Goal: Check status: Check status

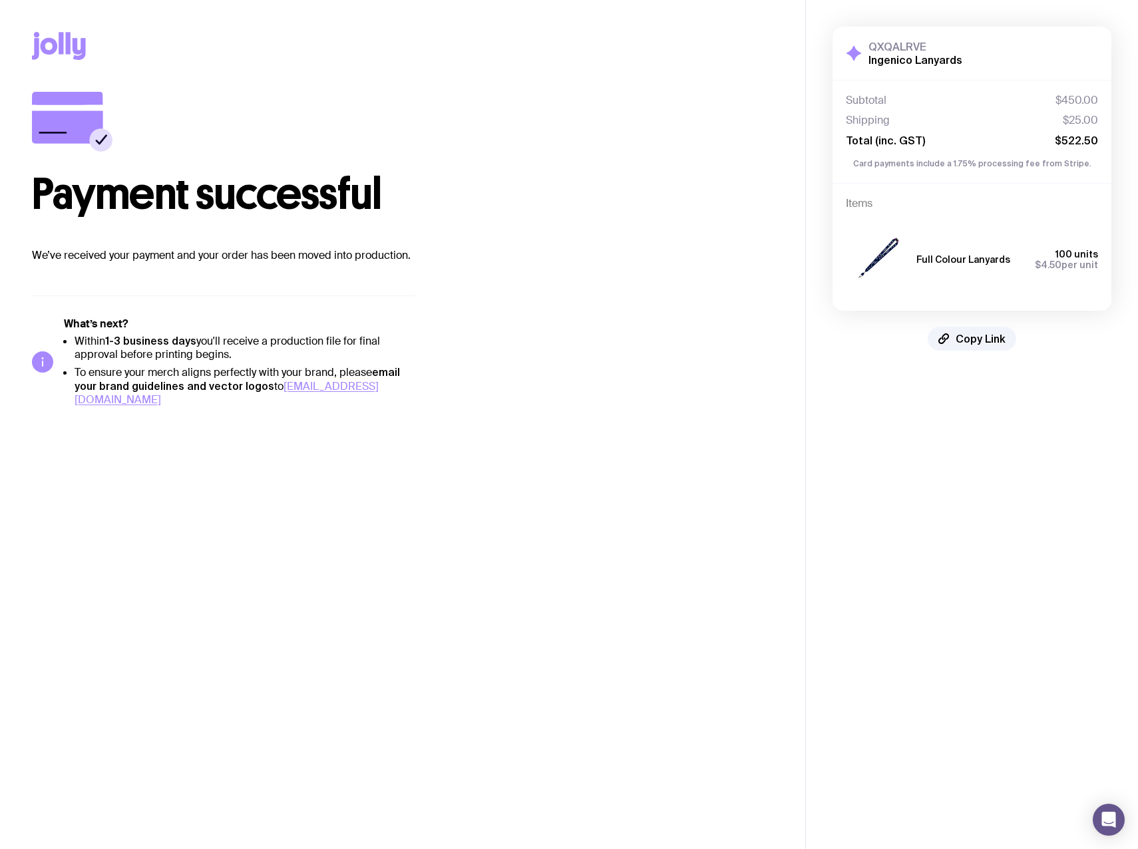
click at [861, 47] on icon at bounding box center [853, 53] width 16 height 16
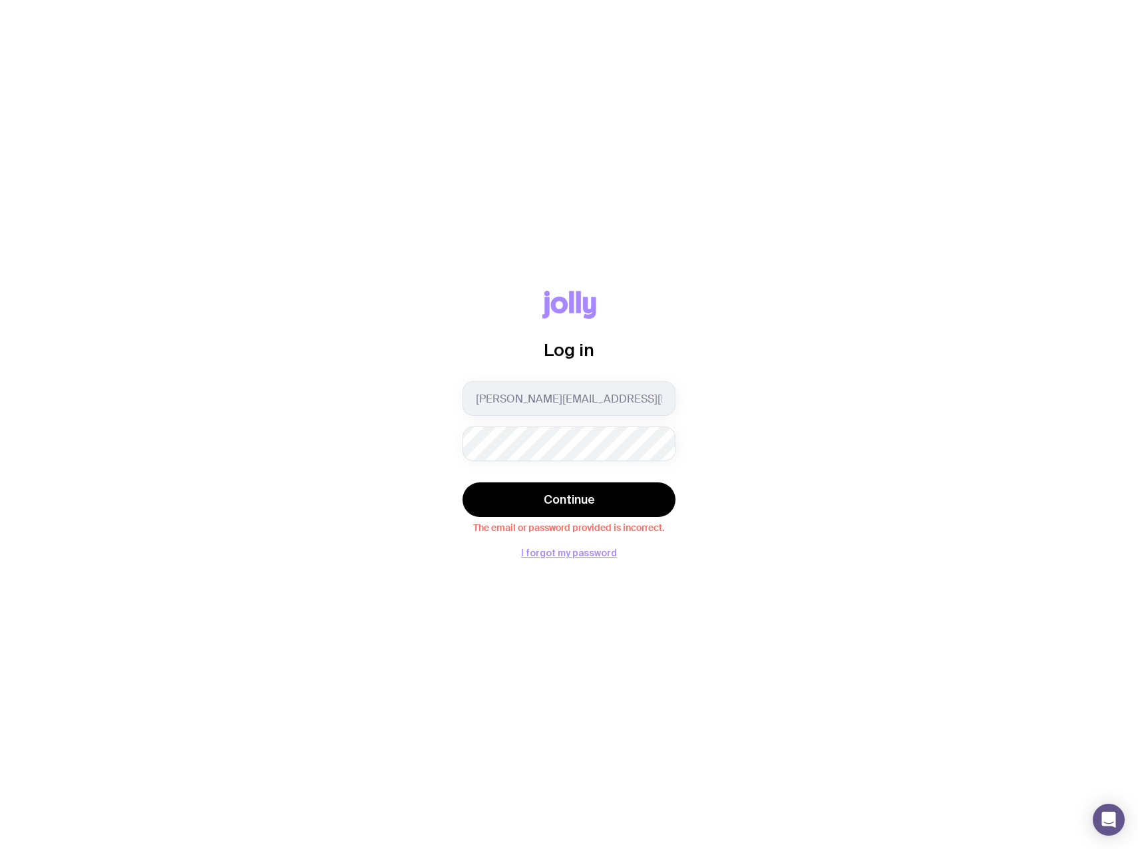
click at [907, 451] on div "Log in [PERSON_NAME][EMAIL_ADDRESS][PERSON_NAME][DOMAIN_NAME] Continue The emai…" at bounding box center [569, 424] width 1074 height 267
click at [462, 482] on button "Continue" at bounding box center [568, 499] width 213 height 35
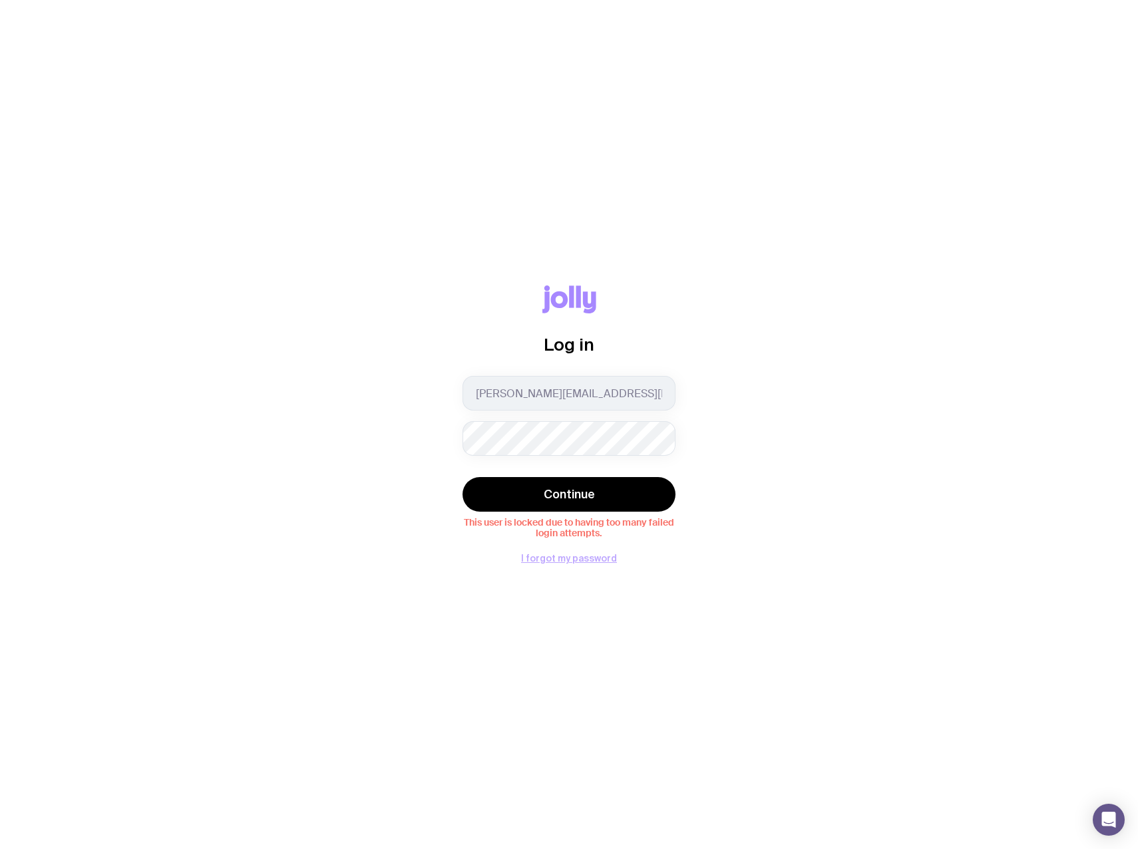
click at [584, 555] on button "I forgot my password" at bounding box center [569, 558] width 96 height 11
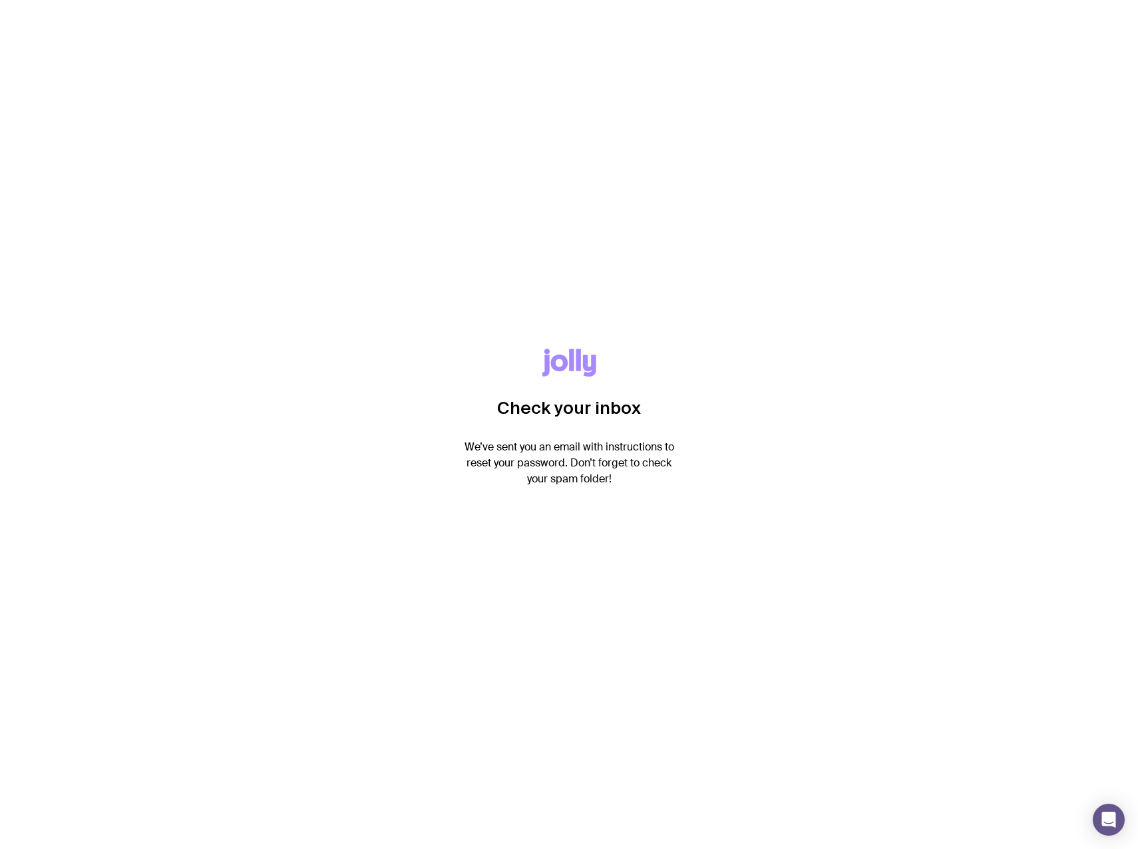
drag, startPoint x: 837, startPoint y: 506, endPoint x: 833, endPoint y: 514, distance: 8.9
click at [837, 506] on div "Check your inbox We’ve sent you an email with instructions to reset your passwo…" at bounding box center [569, 424] width 1138 height 849
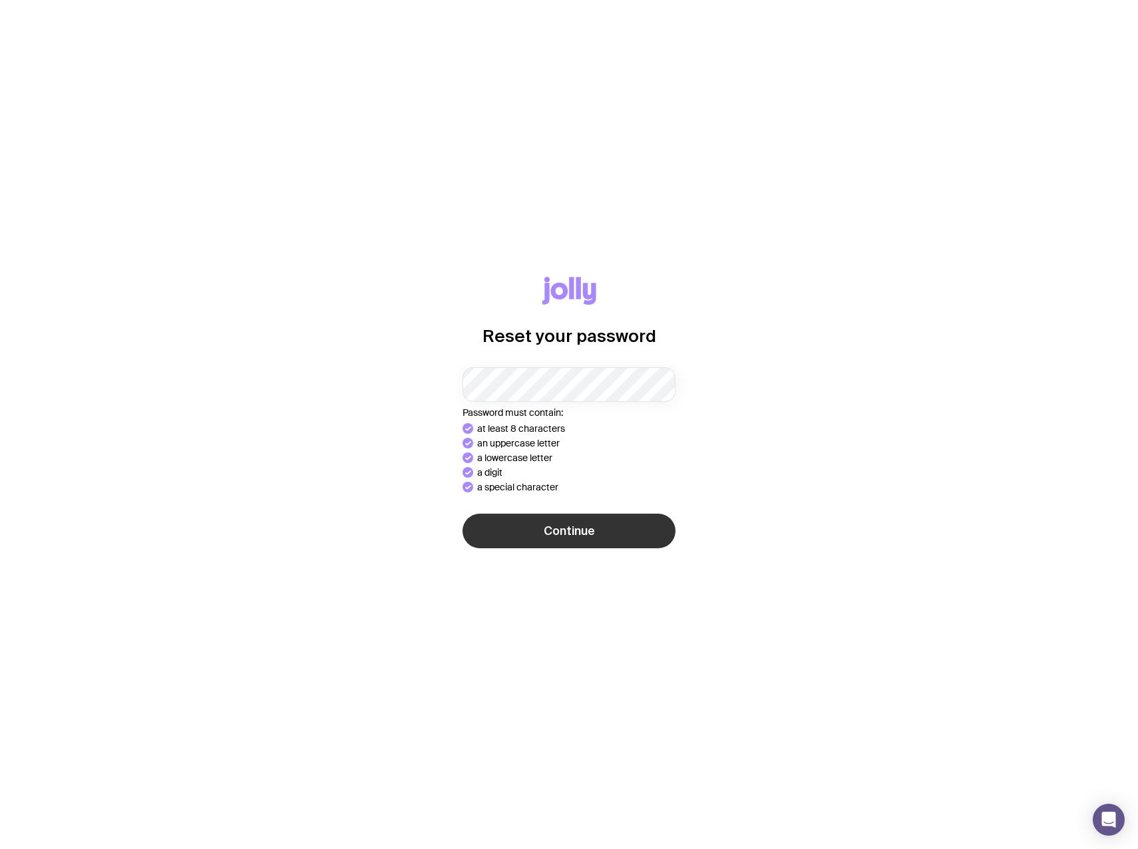
click at [643, 538] on button "Continue" at bounding box center [568, 531] width 213 height 35
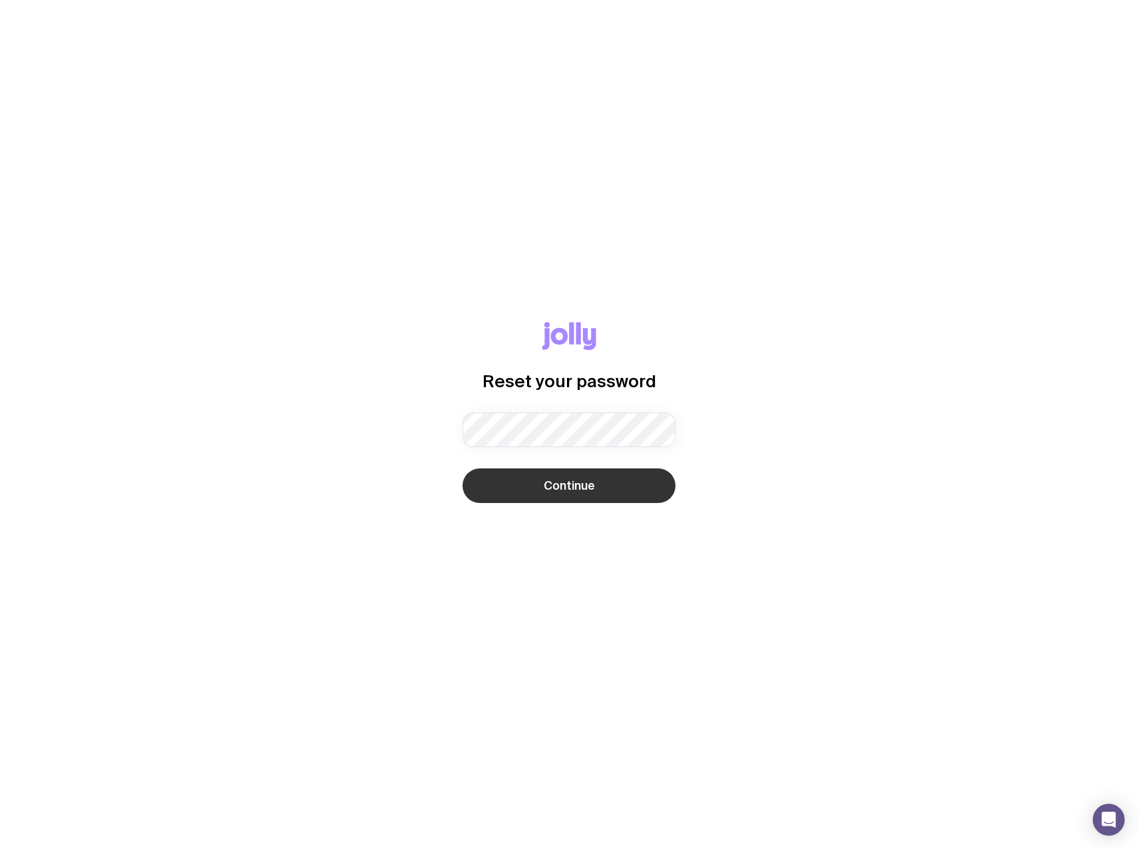
click at [559, 484] on span "Continue" at bounding box center [568, 486] width 51 height 16
click at [859, 461] on div "Reset your password Password must contain: at least 8 characters an uppercase l…" at bounding box center [569, 424] width 1074 height 205
click at [542, 490] on button "Continue" at bounding box center [568, 485] width 213 height 35
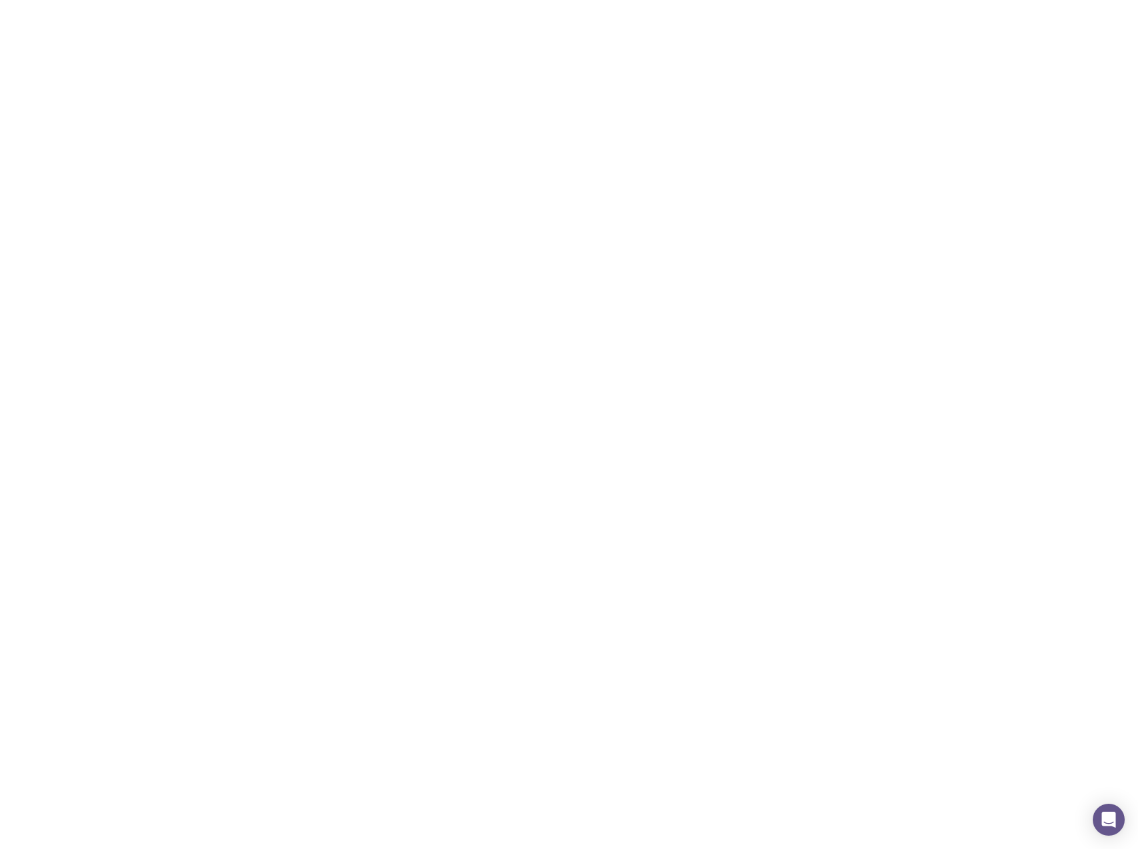
click at [556, 406] on div "Password must contain: at least 8 characters an uppercase letter a lowercase le…" at bounding box center [568, 423] width 213 height 125
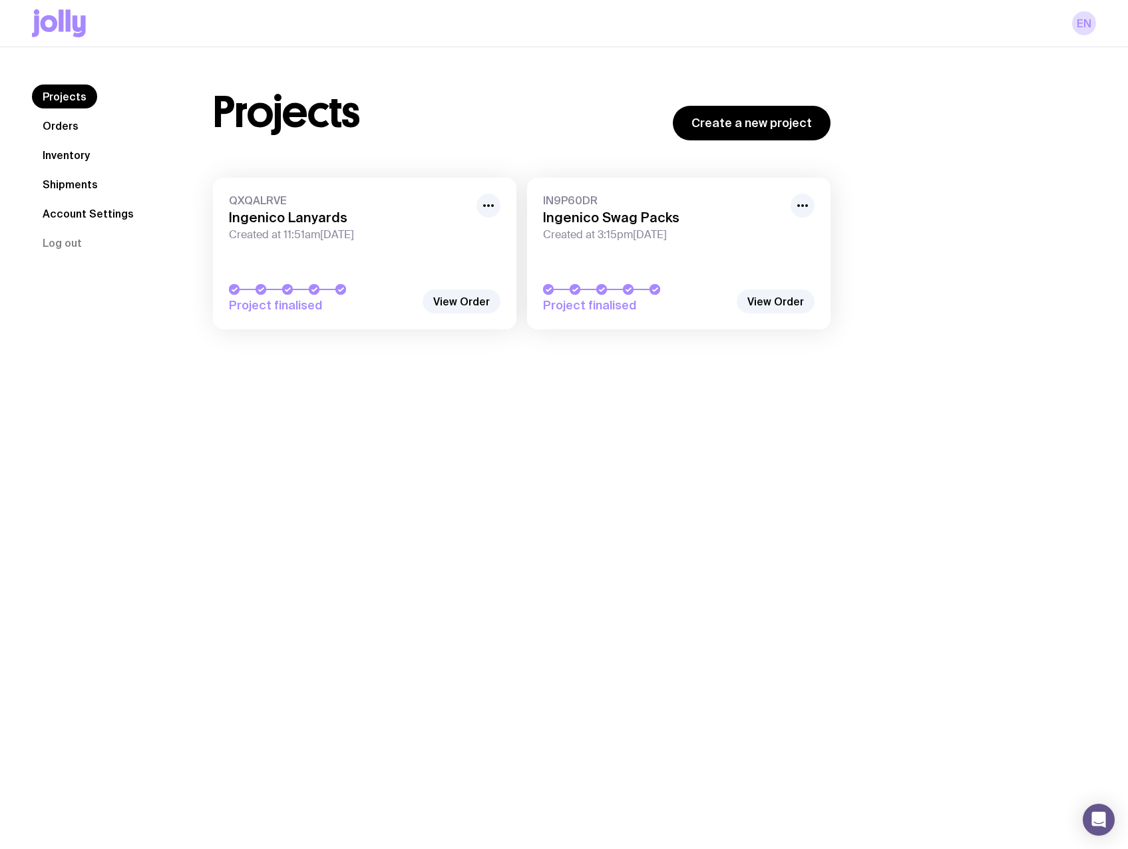
click at [691, 208] on div "IN9P60DR Ingenico Swag Packs Created at 3:15pm[DATE]" at bounding box center [678, 218] width 271 height 48
click at [770, 299] on link "View Order" at bounding box center [775, 301] width 78 height 24
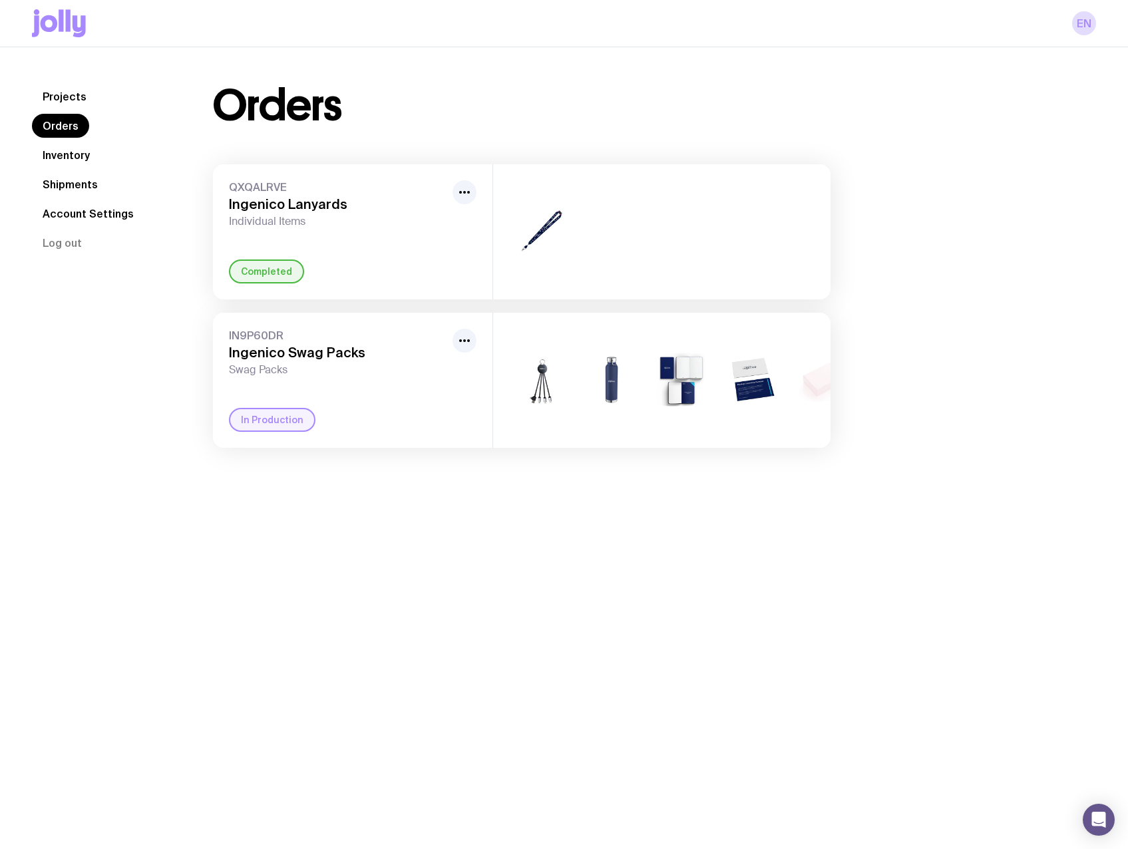
click at [265, 347] on h3 "Ingenico Swag Packs" at bounding box center [338, 353] width 218 height 16
click at [258, 334] on span "IN9P60DR" at bounding box center [338, 335] width 218 height 13
drag, startPoint x: 258, startPoint y: 334, endPoint x: 290, endPoint y: 384, distance: 59.2
click at [276, 373] on span "Swag Packs" at bounding box center [338, 369] width 218 height 13
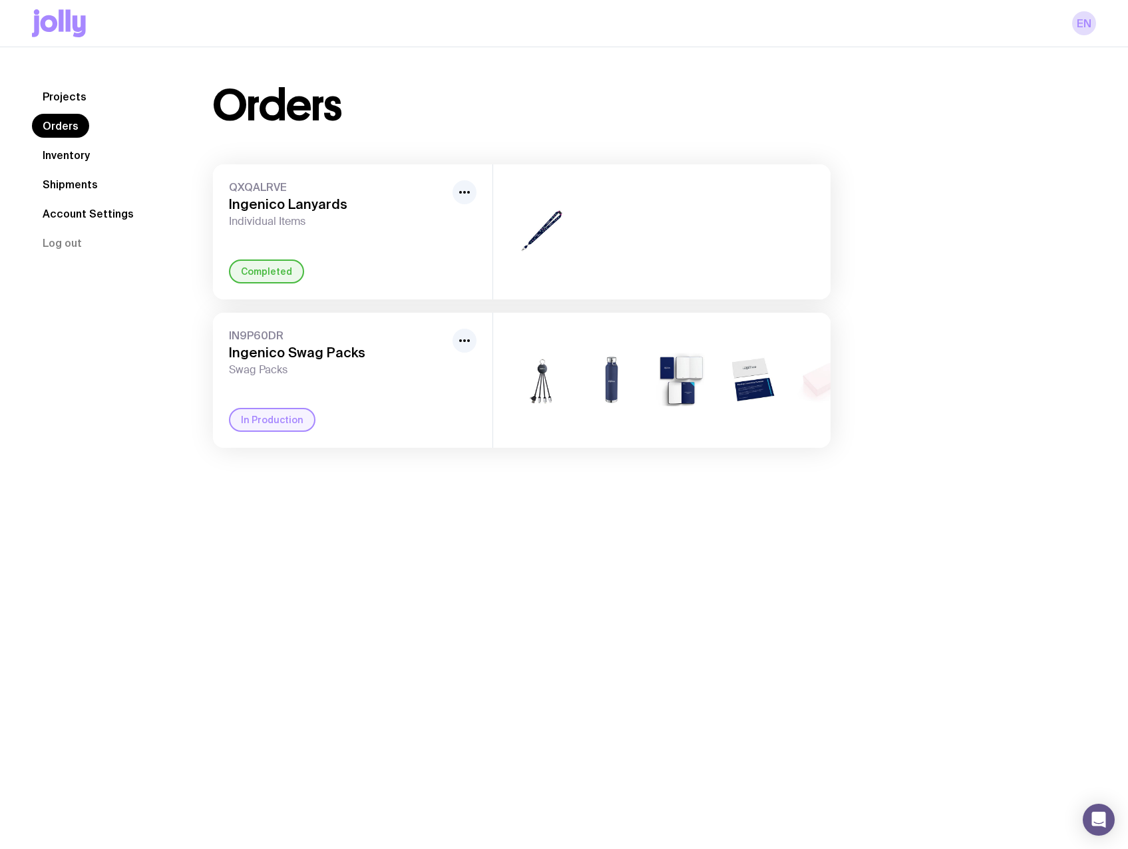
click at [480, 343] on div "IN9P60DR Ingenico Swag Packs Swag Packs In Production" at bounding box center [352, 380] width 279 height 135
click at [476, 344] on button "button" at bounding box center [464, 341] width 24 height 24
click at [467, 344] on icon "button" at bounding box center [464, 341] width 16 height 16
click at [464, 345] on icon "button" at bounding box center [464, 341] width 16 height 16
click at [325, 353] on h3 "Ingenico Swag Packs" at bounding box center [338, 353] width 218 height 16
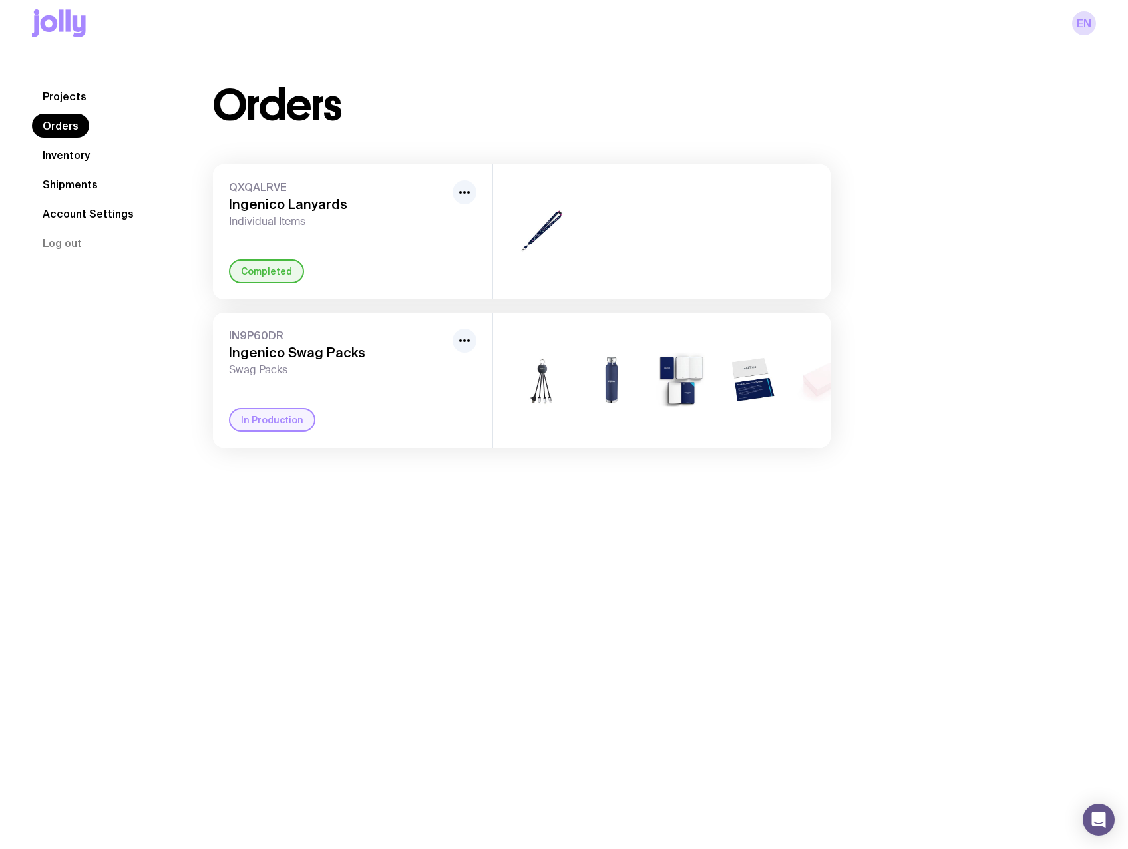
click at [275, 345] on h3 "Ingenico Swag Packs" at bounding box center [338, 353] width 218 height 16
drag, startPoint x: 275, startPoint y: 345, endPoint x: 275, endPoint y: 358, distance: 13.3
click at [275, 358] on h3 "Ingenico Swag Packs" at bounding box center [338, 353] width 218 height 16
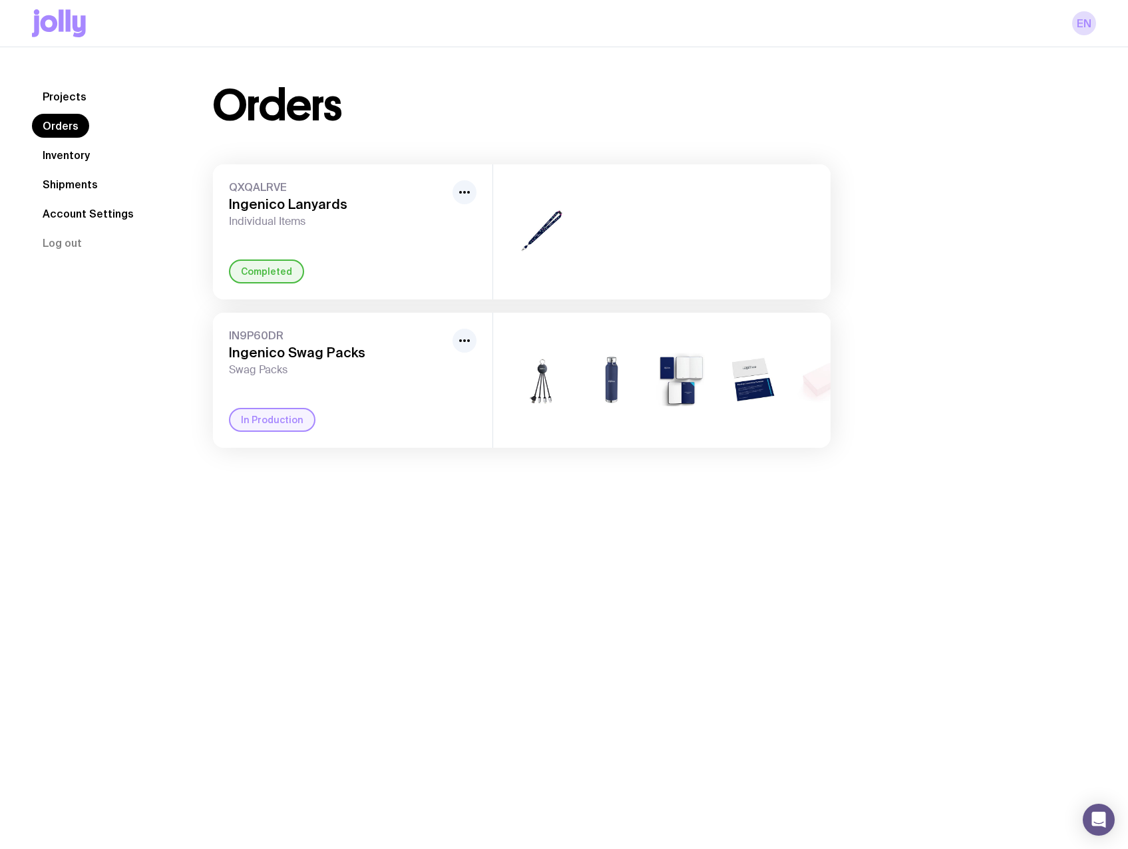
drag, startPoint x: 573, startPoint y: 447, endPoint x: 599, endPoint y: 454, distance: 26.8
click at [599, 448] on div "+3" at bounding box center [661, 380] width 337 height 135
click at [76, 160] on link "Inventory" at bounding box center [66, 155] width 69 height 24
click at [58, 124] on link "Orders" at bounding box center [60, 126] width 57 height 24
click at [248, 426] on div "In Production" at bounding box center [272, 420] width 86 height 24
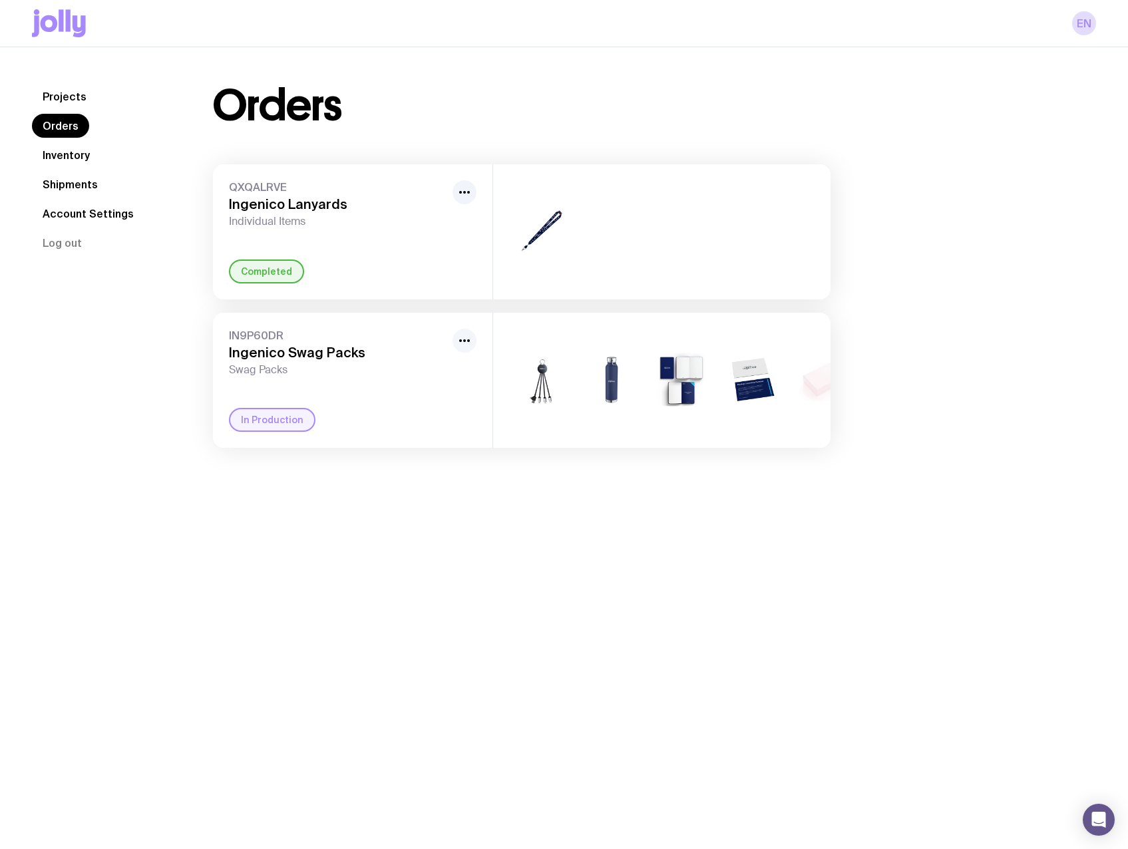
click at [453, 342] on button "button" at bounding box center [464, 341] width 24 height 24
click at [224, 339] on div "IN9P60DR Ingenico Swag Packs Swag Packs Rename In Production" at bounding box center [352, 380] width 279 height 135
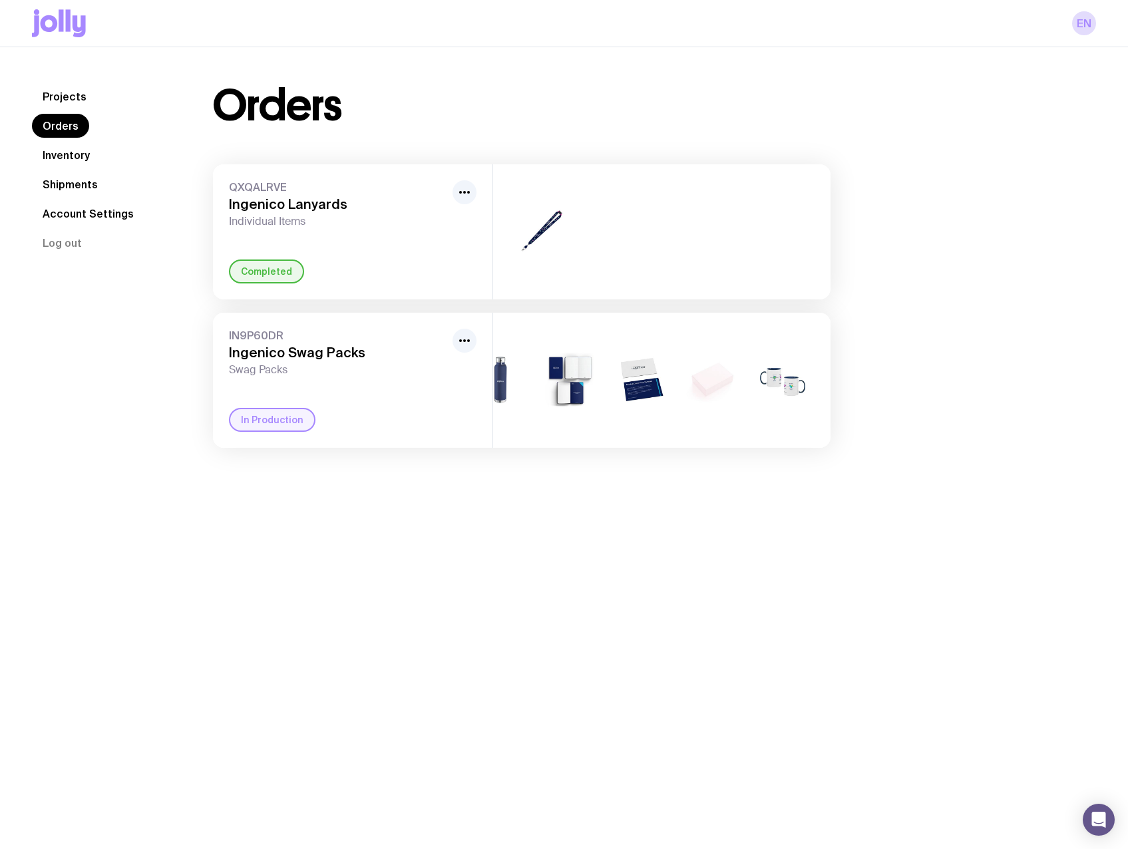
click at [71, 184] on link "Shipments" at bounding box center [70, 184] width 77 height 24
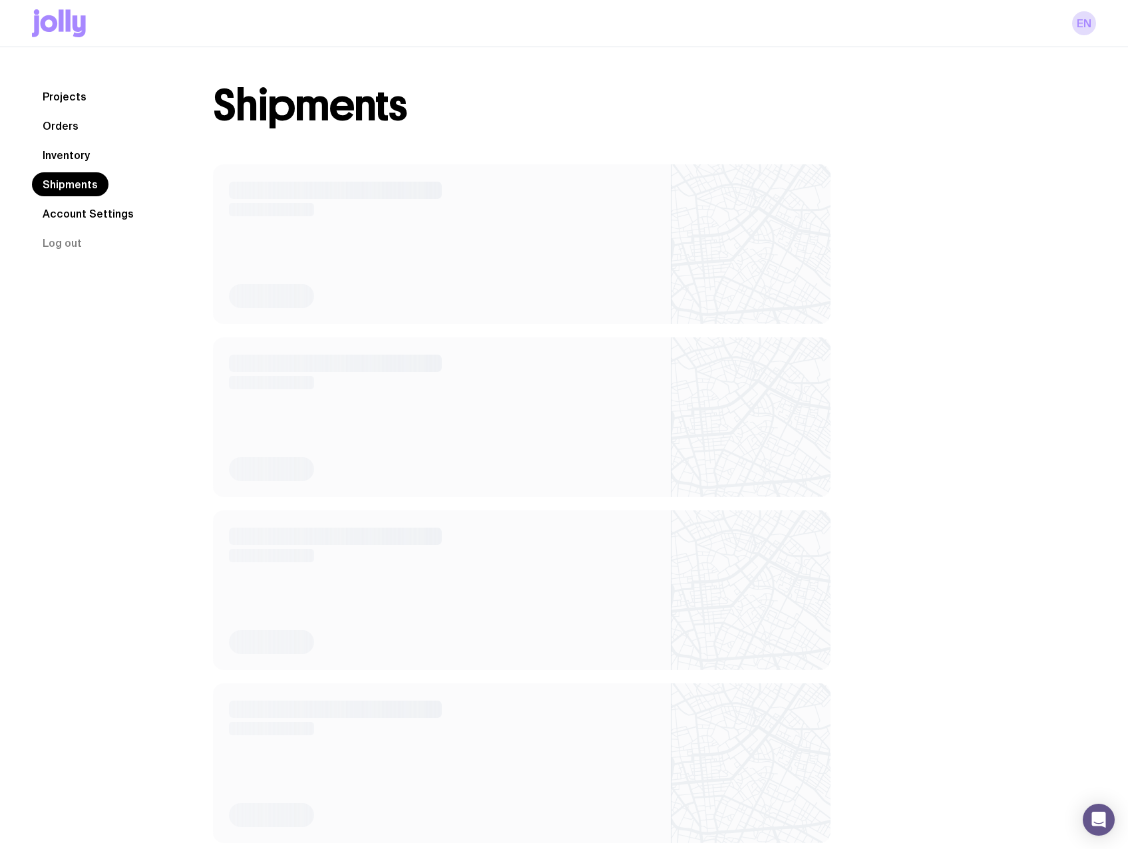
click at [68, 160] on link "Inventory" at bounding box center [66, 155] width 69 height 24
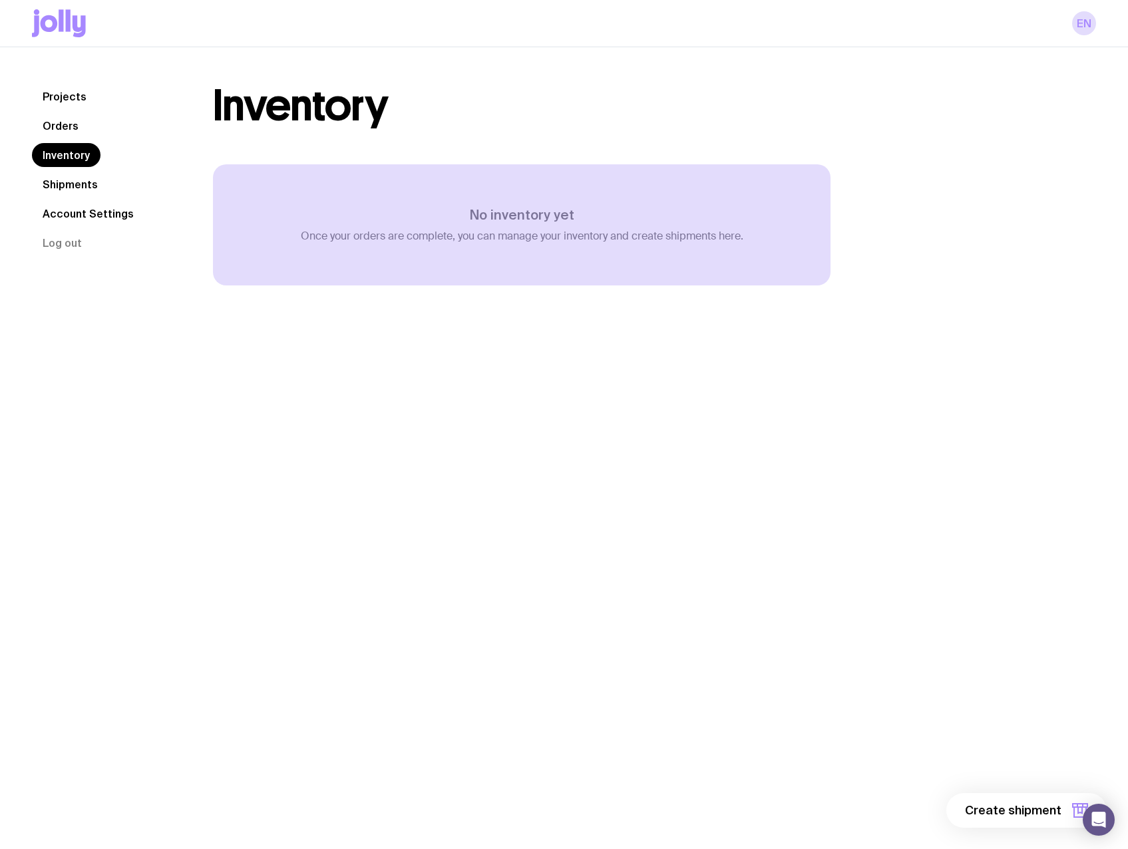
click at [68, 177] on link "Shipments" at bounding box center [70, 184] width 77 height 24
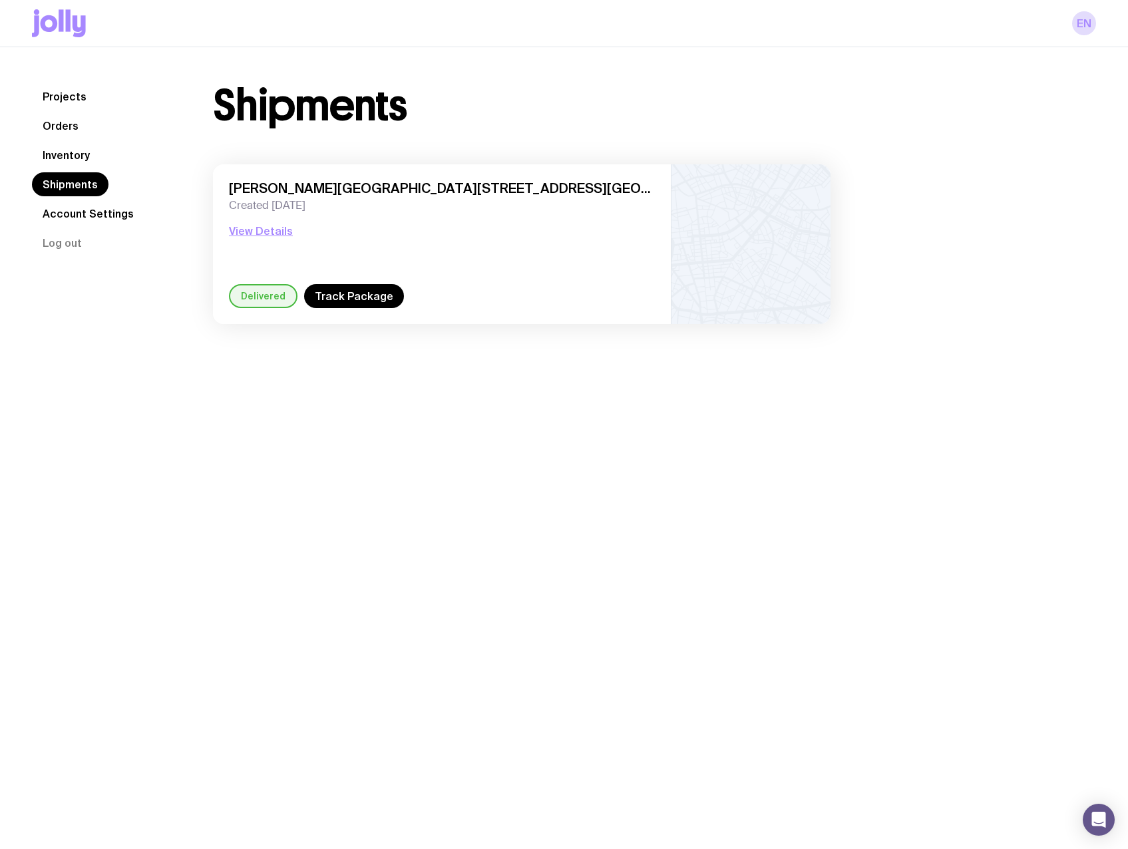
click at [80, 223] on link "Account Settings" at bounding box center [88, 214] width 112 height 24
click at [79, 215] on link "Account Settings" at bounding box center [88, 214] width 112 height 24
click at [69, 91] on link "Projects" at bounding box center [64, 96] width 65 height 24
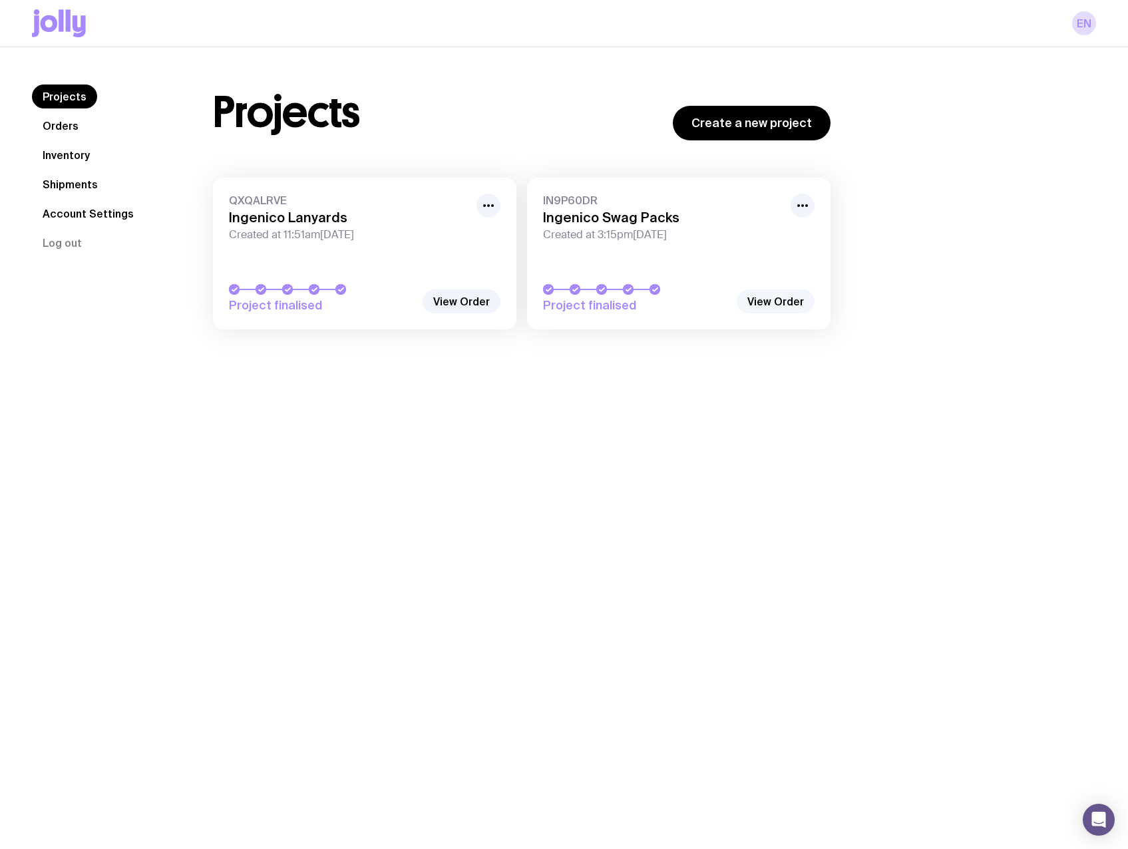
click at [761, 305] on link "View Order" at bounding box center [775, 301] width 78 height 24
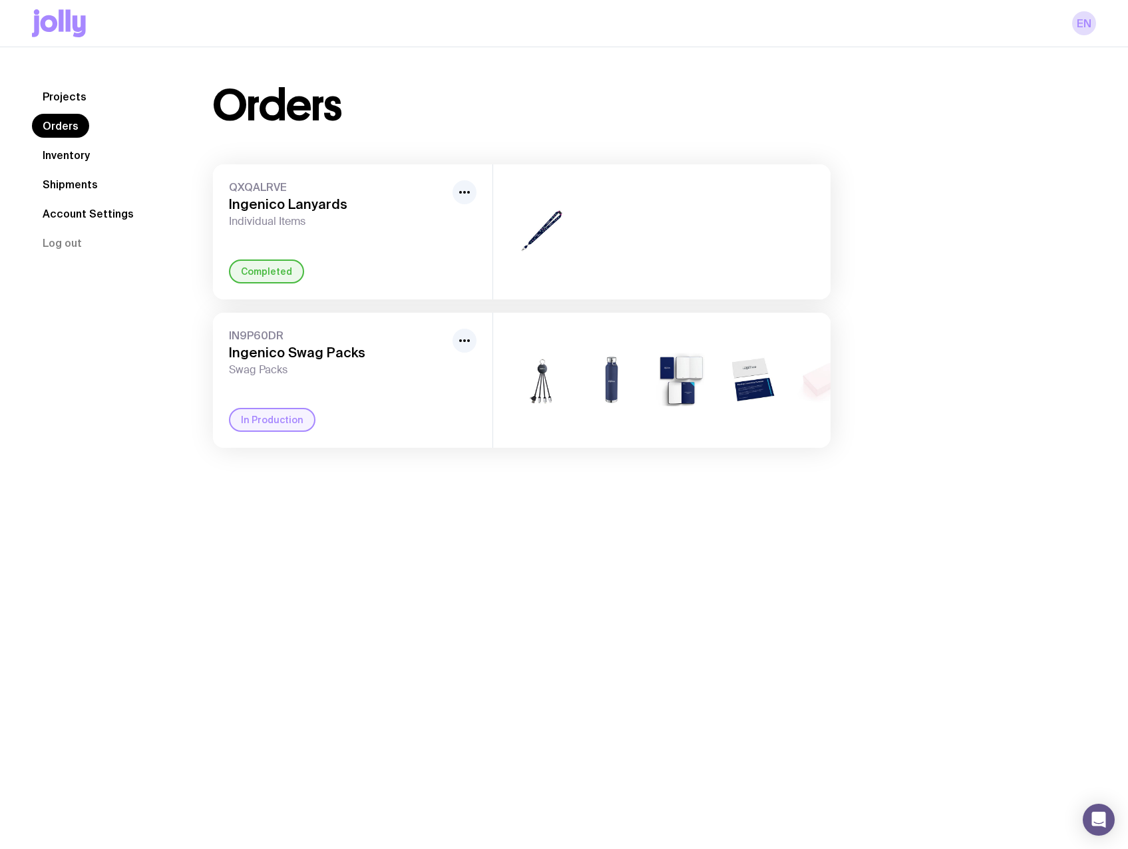
click at [281, 418] on div "In Production" at bounding box center [272, 420] width 86 height 24
click at [571, 445] on div "+3" at bounding box center [661, 380] width 337 height 135
